Goal: Transaction & Acquisition: Download file/media

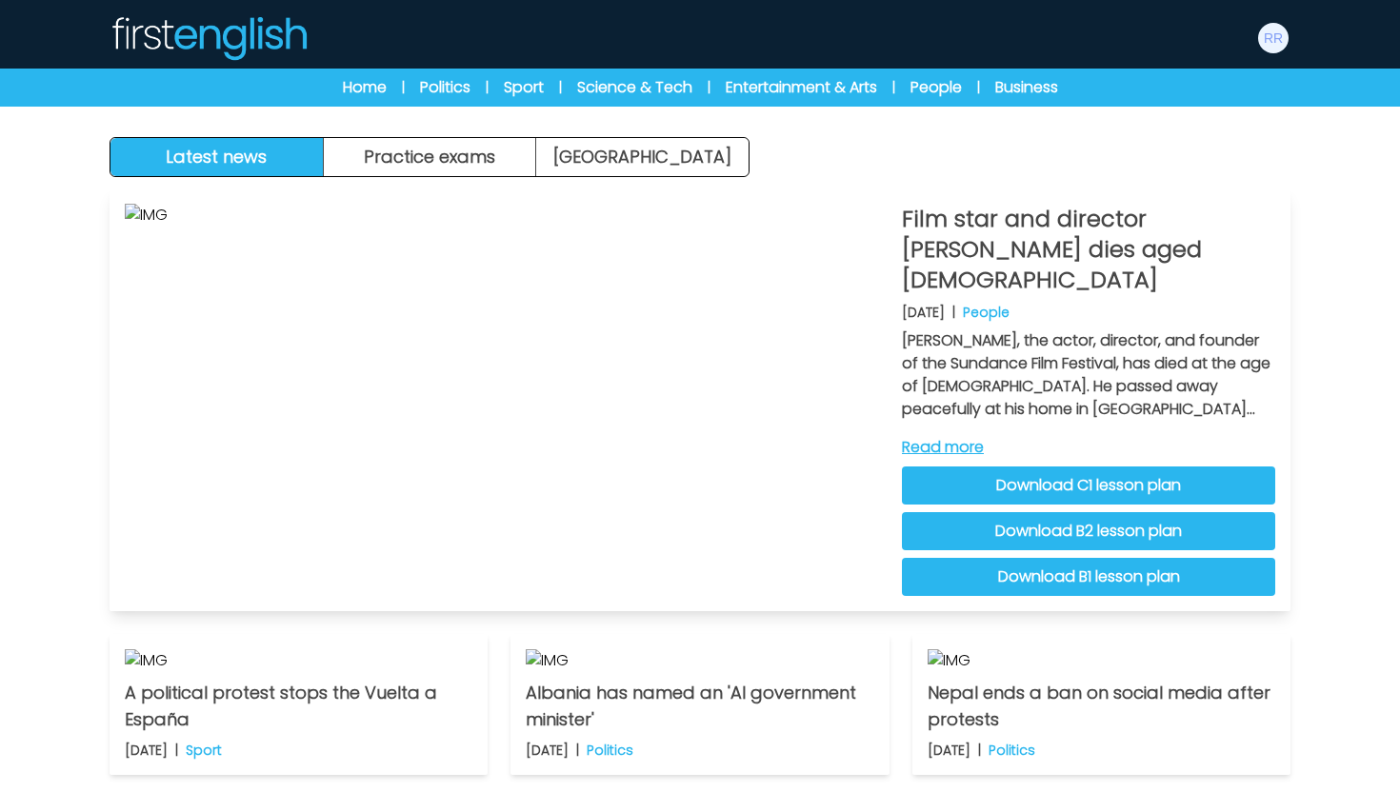
click at [1058, 467] on link "Download C1 lesson plan" at bounding box center [1088, 486] width 373 height 38
click at [1078, 558] on link "Download B1 lesson plan" at bounding box center [1088, 577] width 373 height 38
click at [499, 167] on button "Practice exams" at bounding box center [430, 157] width 213 height 38
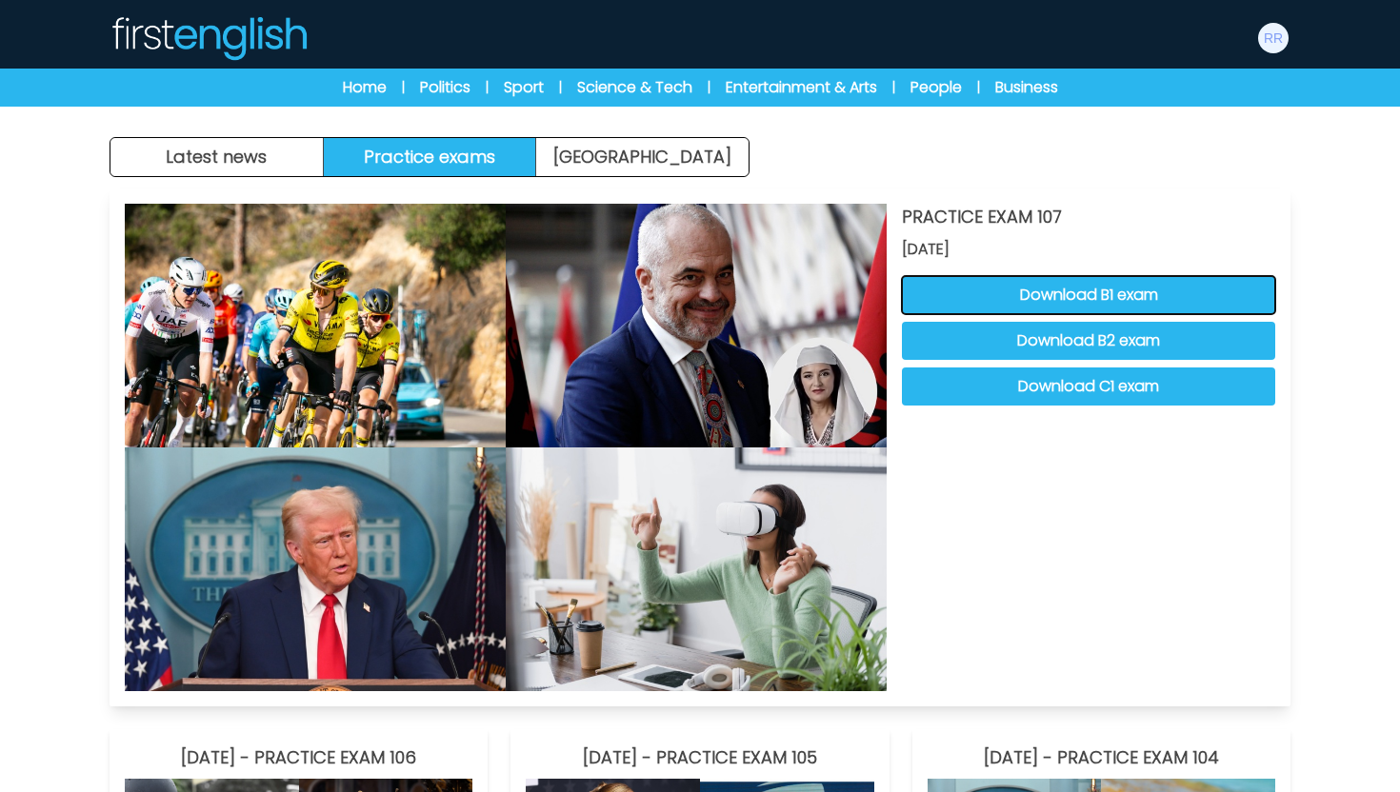
click at [1066, 289] on button "Download B1 exam" at bounding box center [1088, 295] width 373 height 38
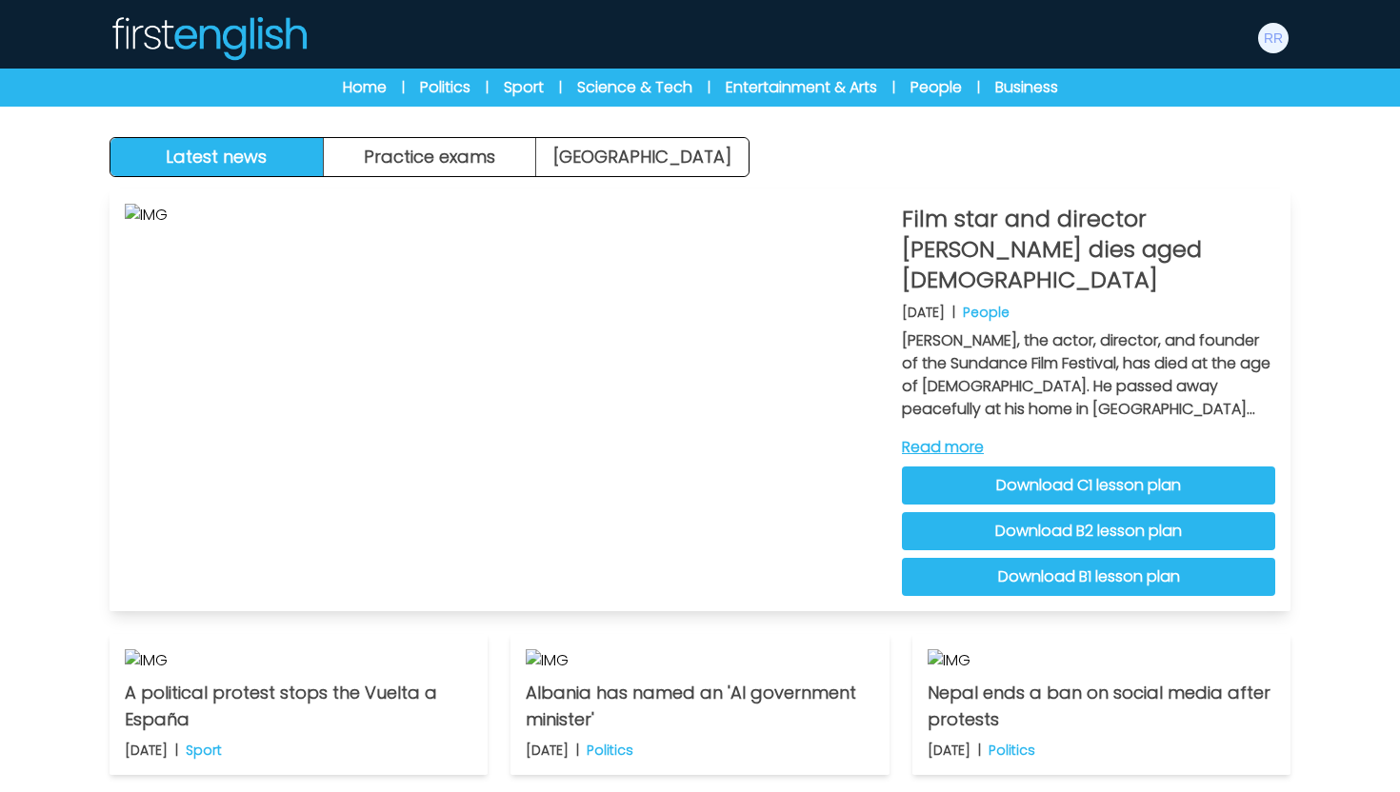
click at [928, 436] on link "Read more" at bounding box center [1088, 447] width 373 height 23
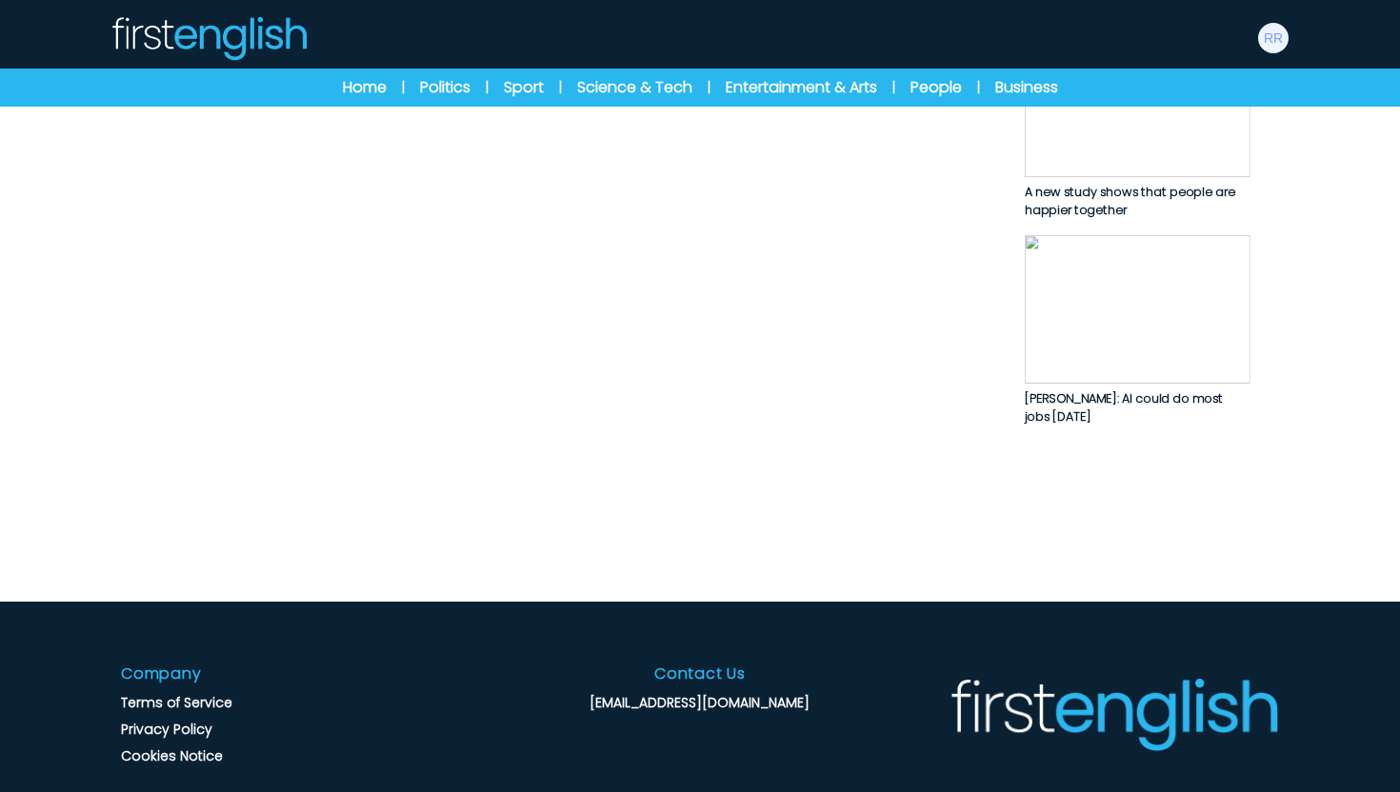
scroll to position [1253, 0]
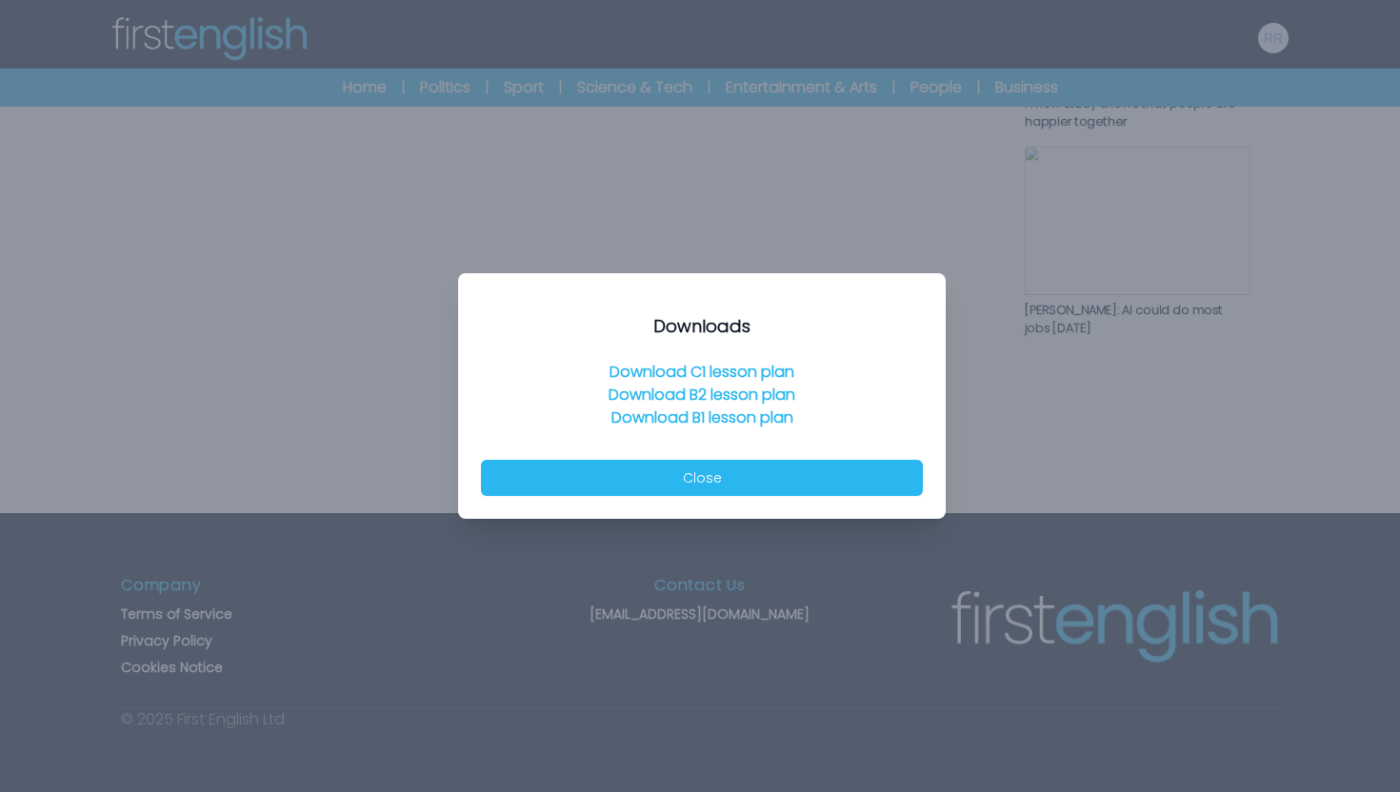
click at [644, 370] on link "Download C1 lesson plan" at bounding box center [701, 372] width 185 height 22
click at [659, 488] on button "Close" at bounding box center [702, 478] width 442 height 36
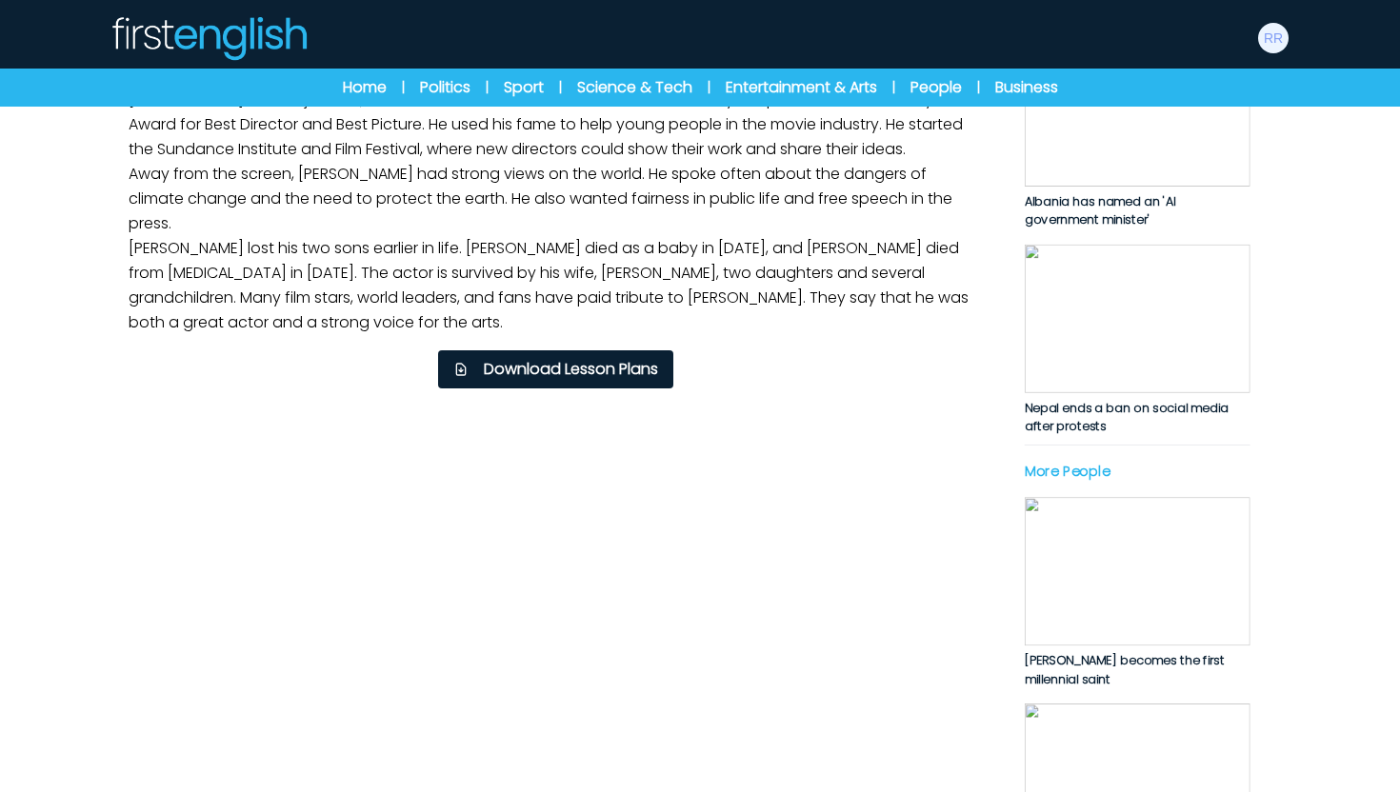
scroll to position [579, 0]
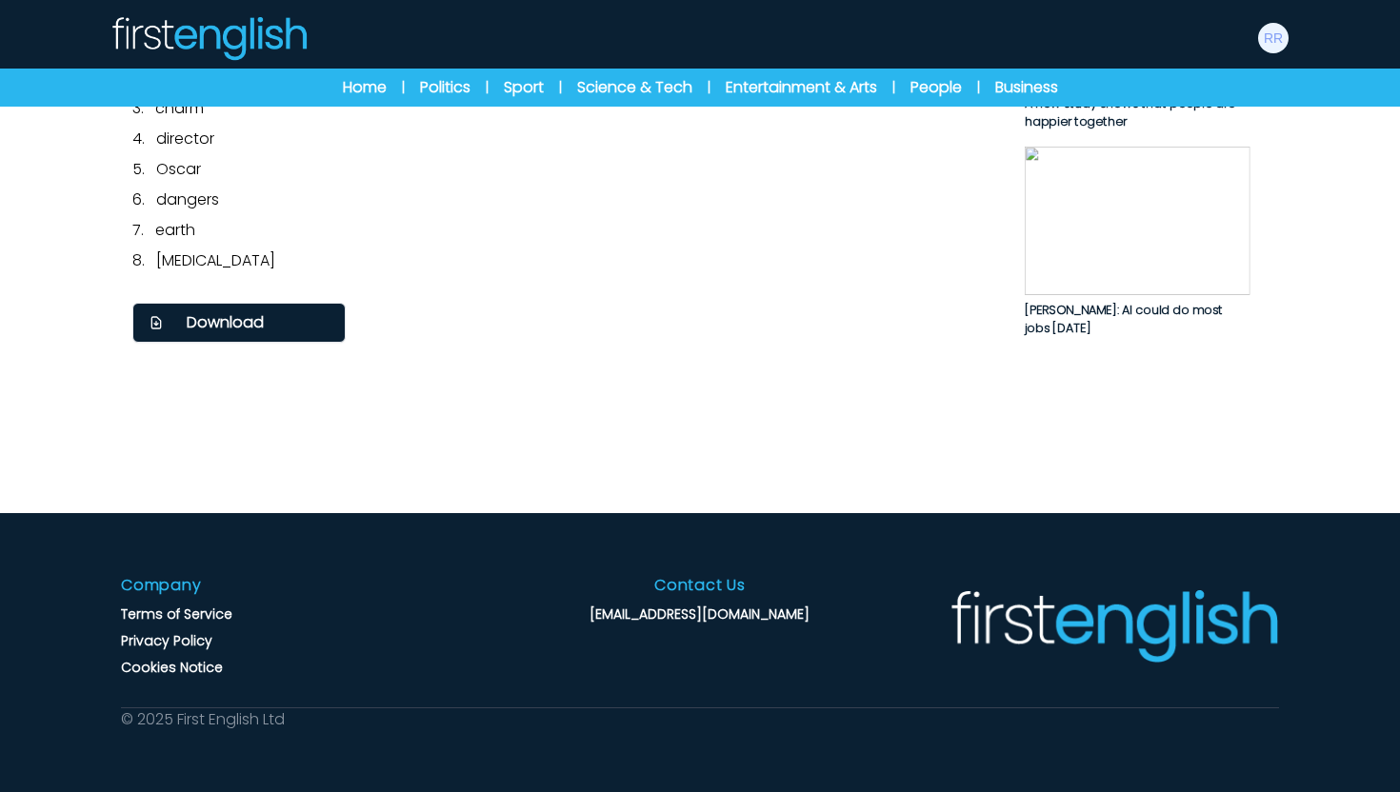
scroll to position [1517, 0]
click at [290, 343] on button "Download" at bounding box center [238, 323] width 213 height 40
